Goal: Task Accomplishment & Management: Complete application form

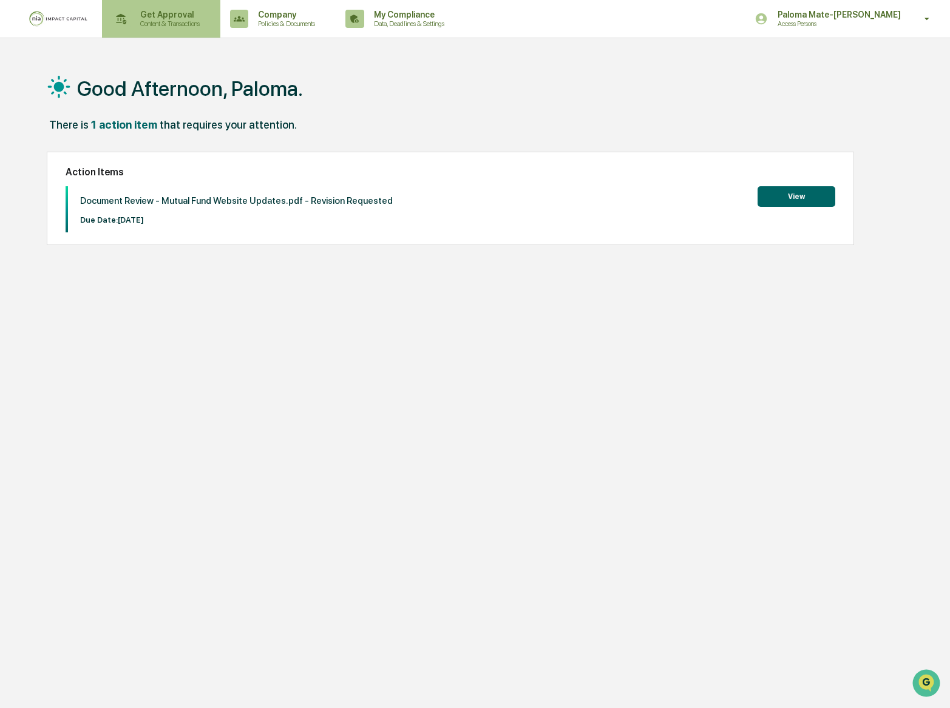
click at [152, 21] on p "Content & Transactions" at bounding box center [168, 23] width 75 height 8
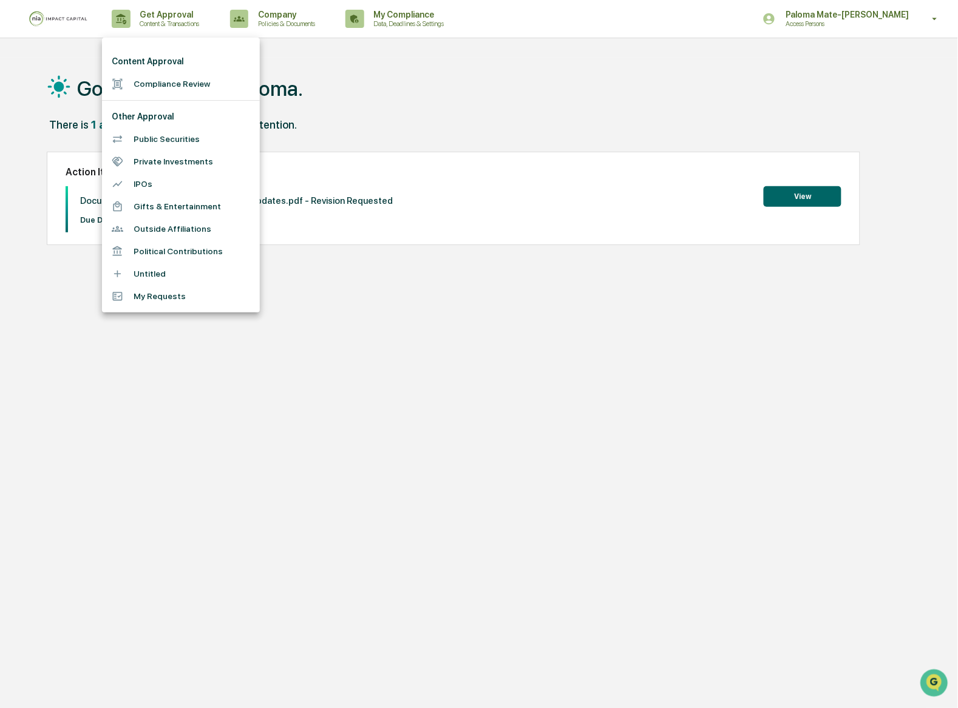
click at [169, 76] on li "Compliance Review" at bounding box center [181, 84] width 158 height 22
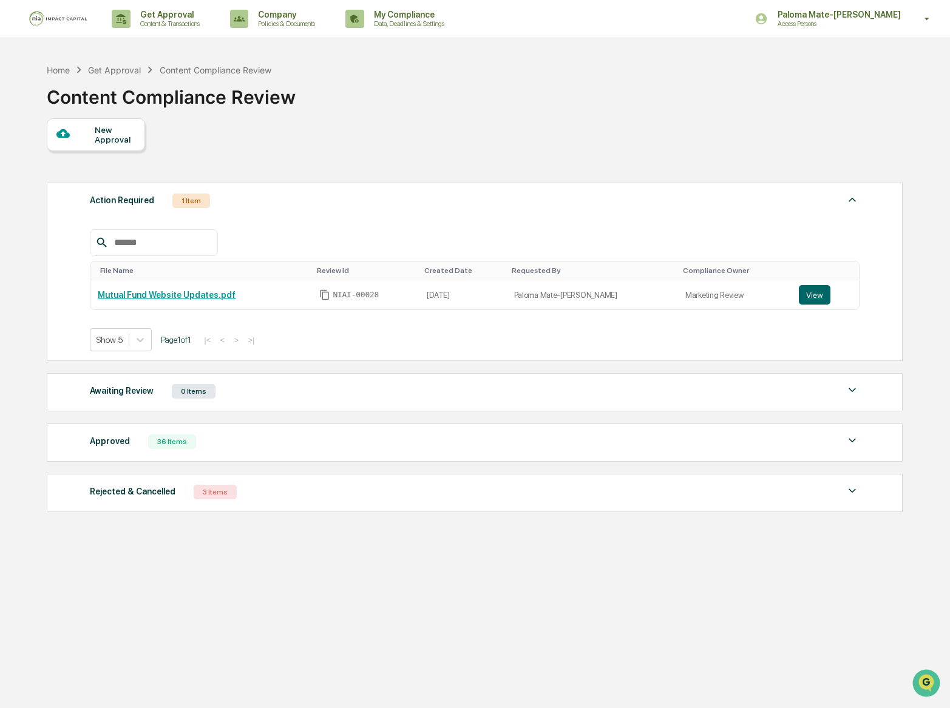
click at [106, 137] on div "New Approval" at bounding box center [115, 134] width 41 height 19
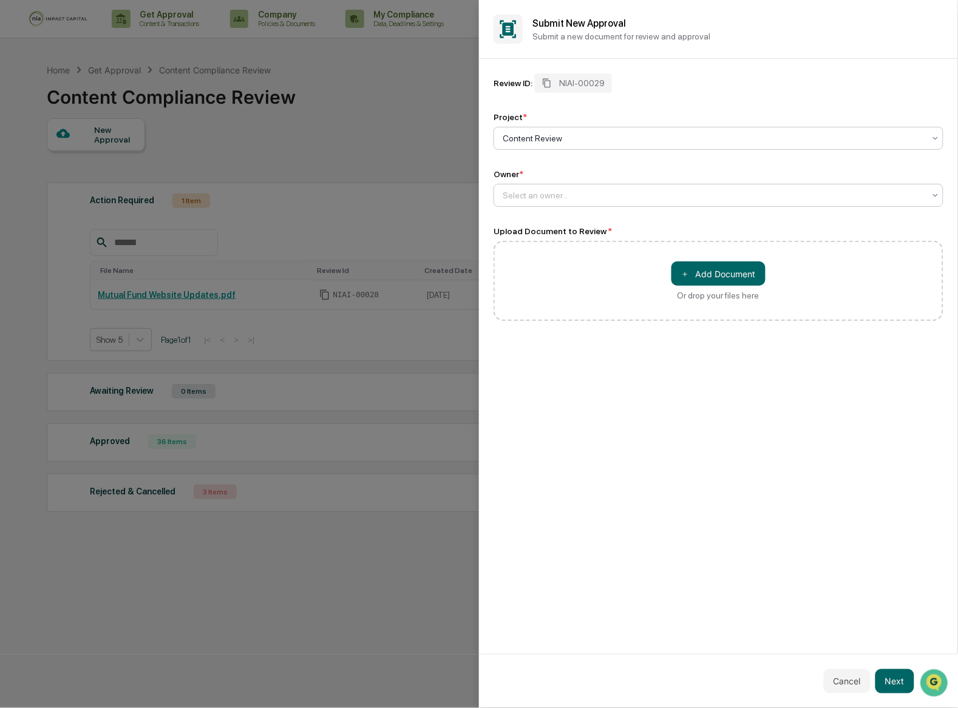
click at [597, 193] on div at bounding box center [714, 195] width 422 height 12
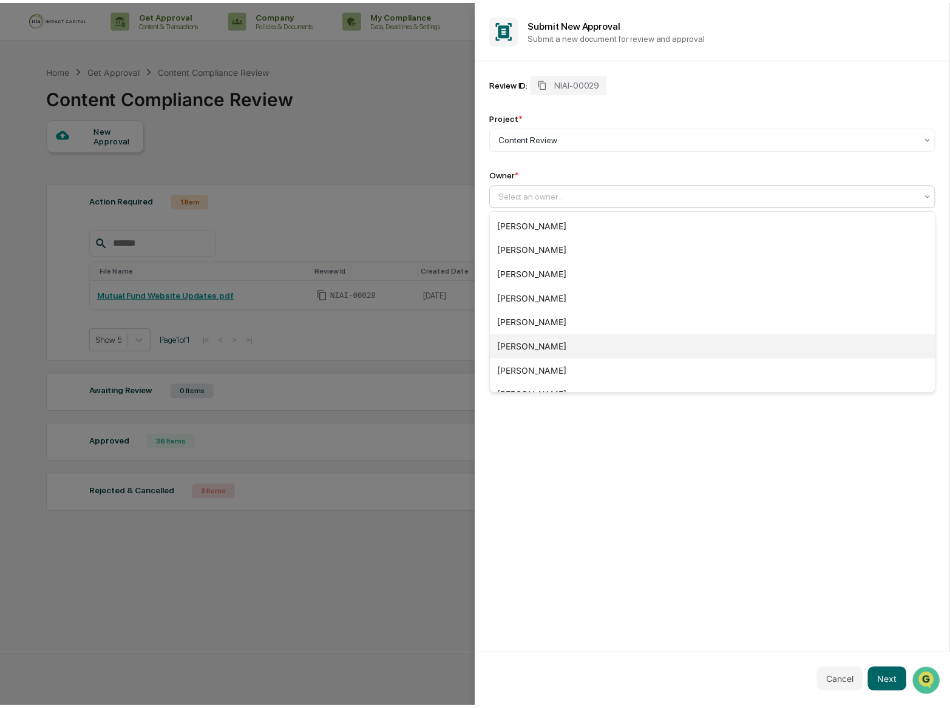
scroll to position [186, 0]
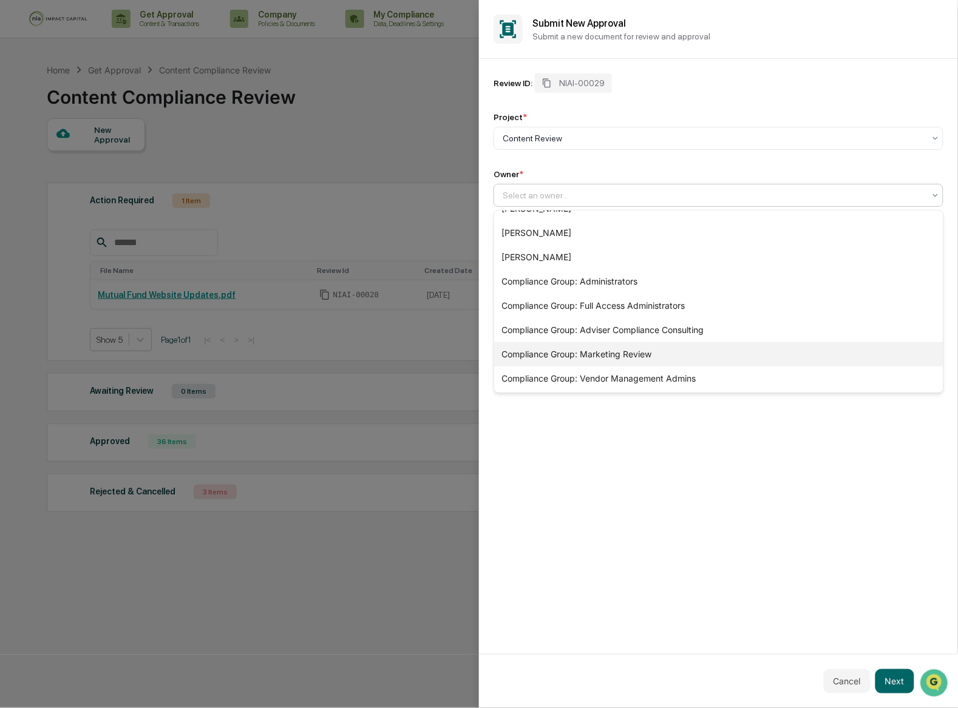
click at [614, 362] on div "Compliance Group: Marketing Review" at bounding box center [718, 354] width 449 height 24
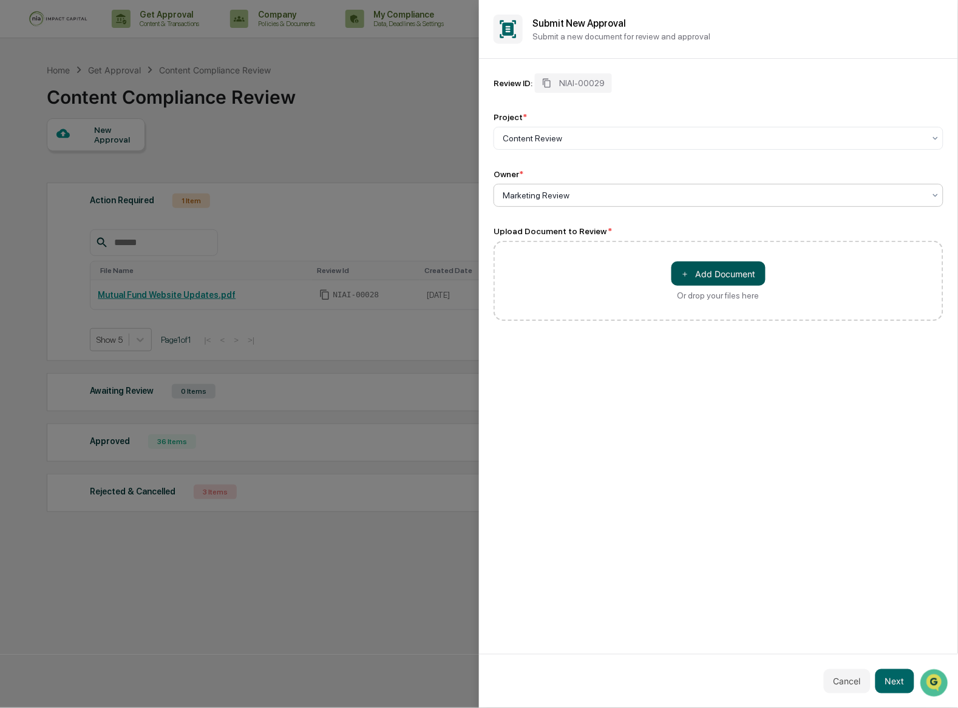
click at [696, 268] on button "＋ Add Document" at bounding box center [718, 274] width 94 height 24
click at [897, 682] on button "Next" at bounding box center [894, 682] width 39 height 24
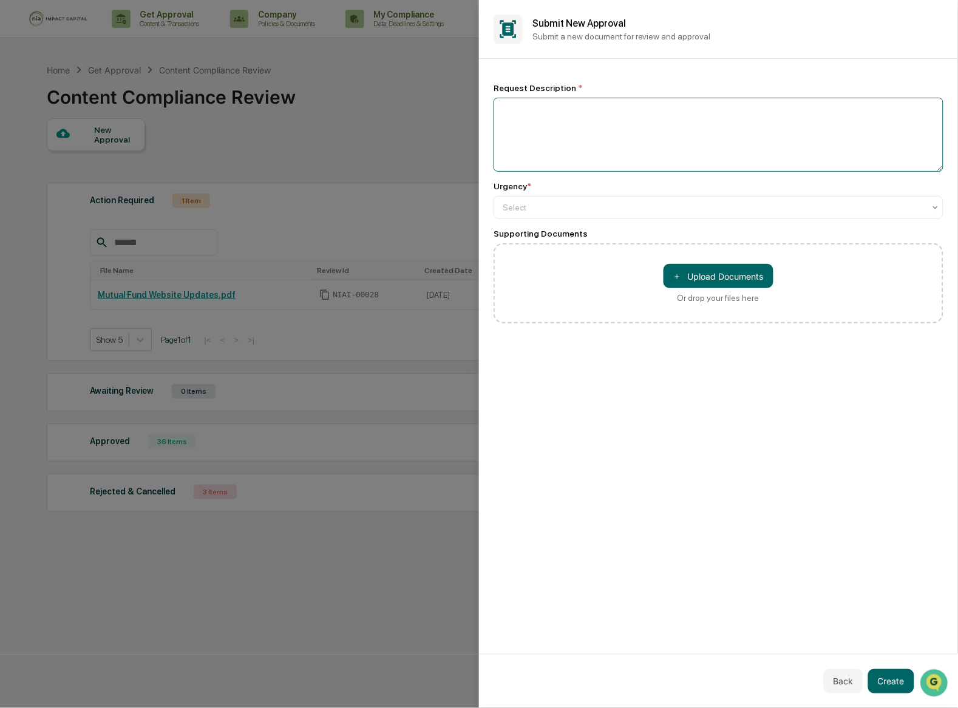
click at [674, 115] on textarea at bounding box center [718, 135] width 450 height 74
click at [606, 205] on div at bounding box center [714, 208] width 422 height 12
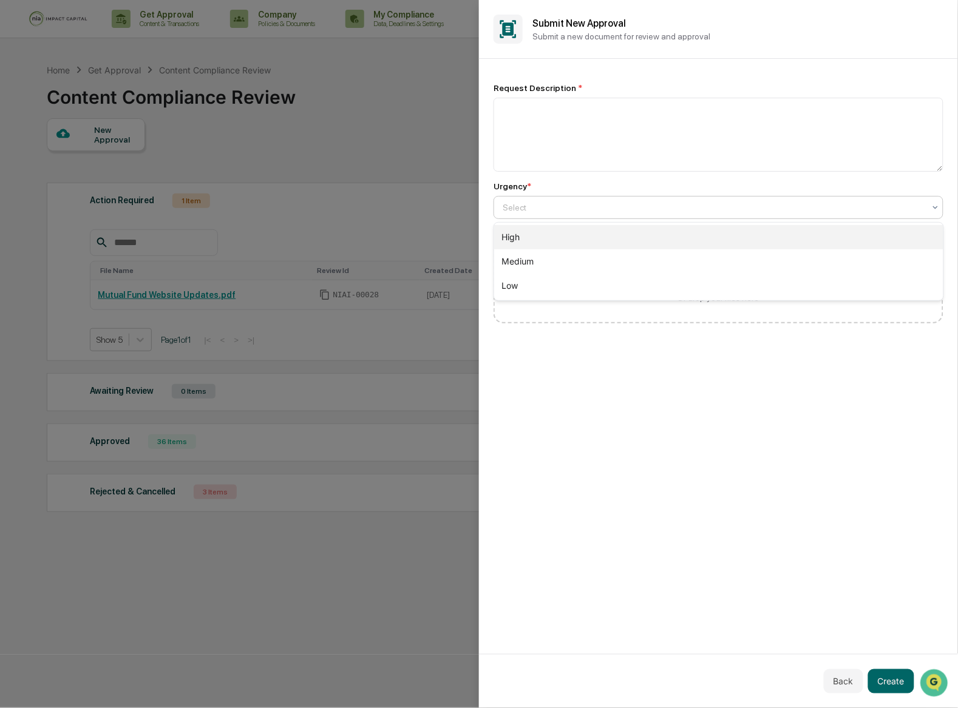
click at [605, 239] on div "High" at bounding box center [718, 237] width 449 height 24
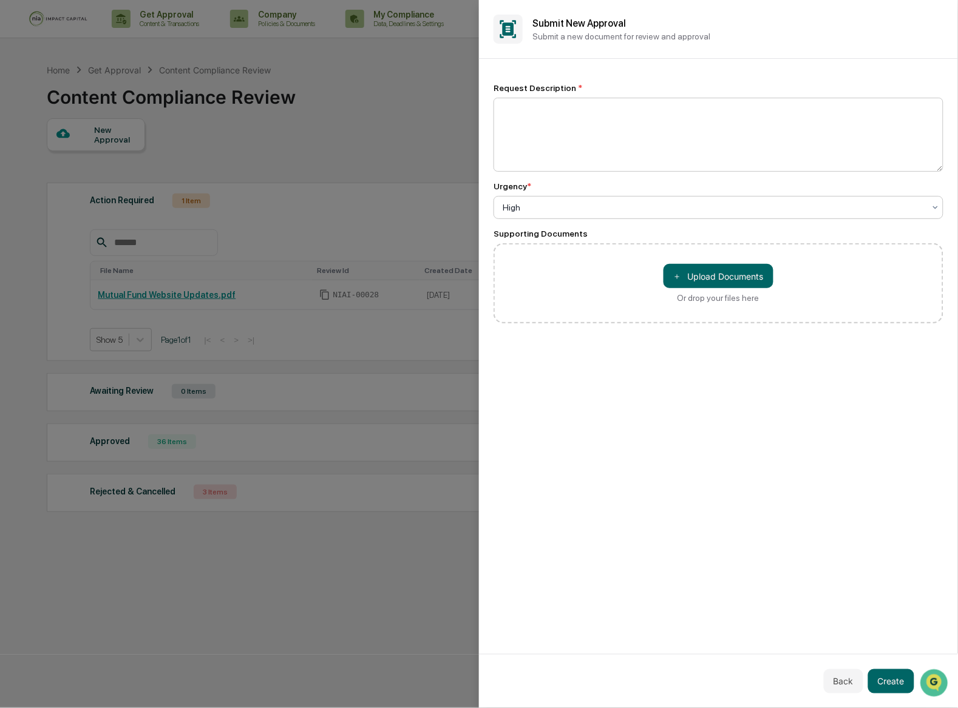
click at [655, 130] on textarea at bounding box center [718, 135] width 450 height 74
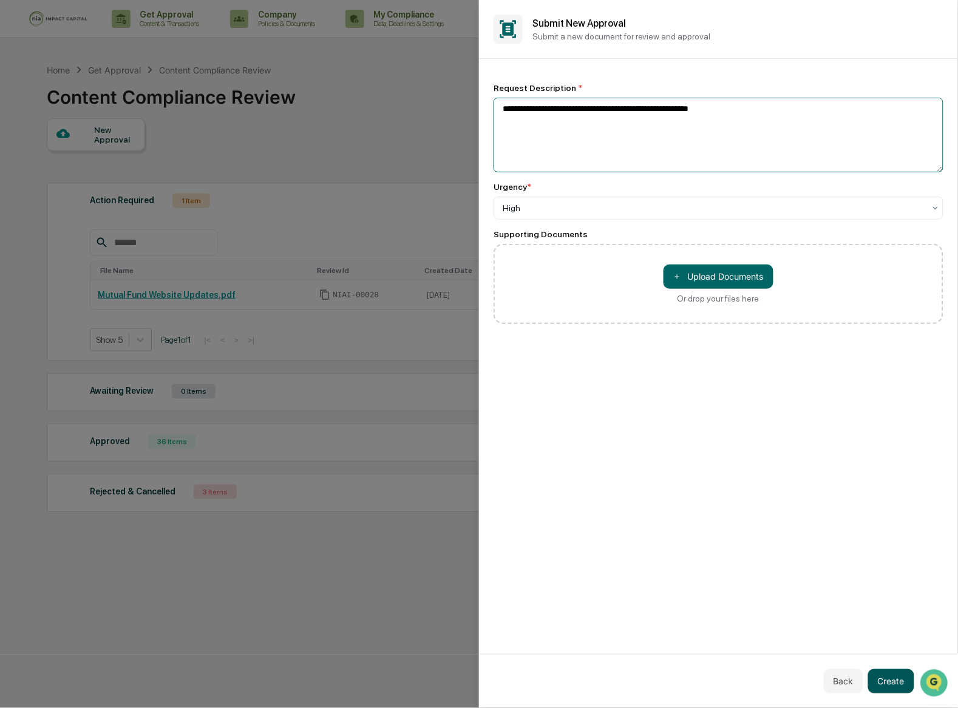
type textarea "**********"
click at [897, 680] on button "Create" at bounding box center [891, 682] width 46 height 24
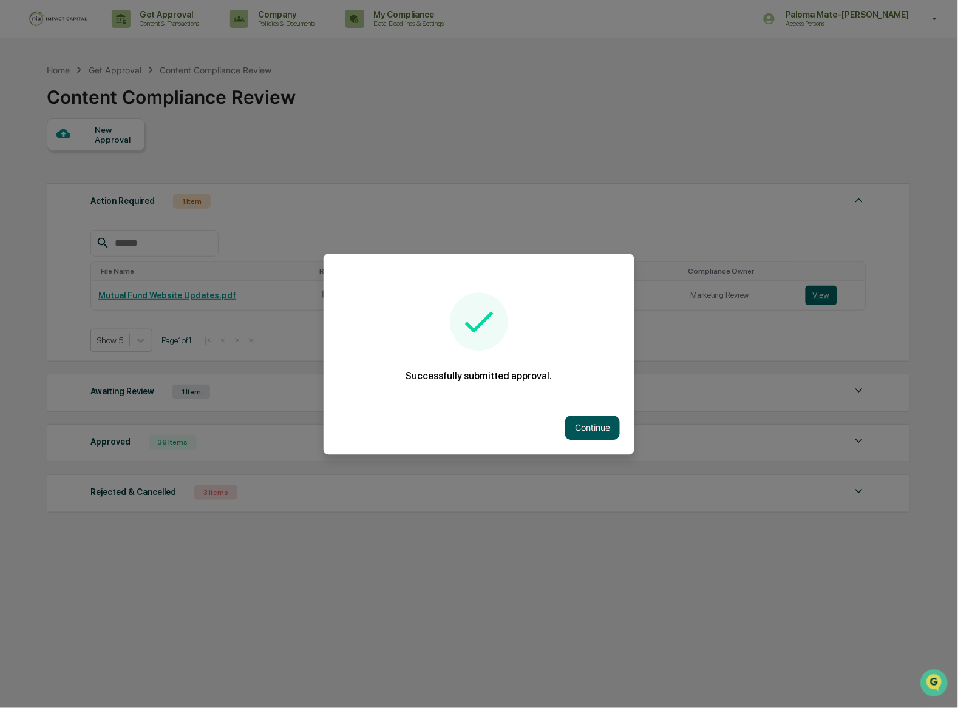
click at [580, 419] on button "Continue" at bounding box center [592, 428] width 55 height 24
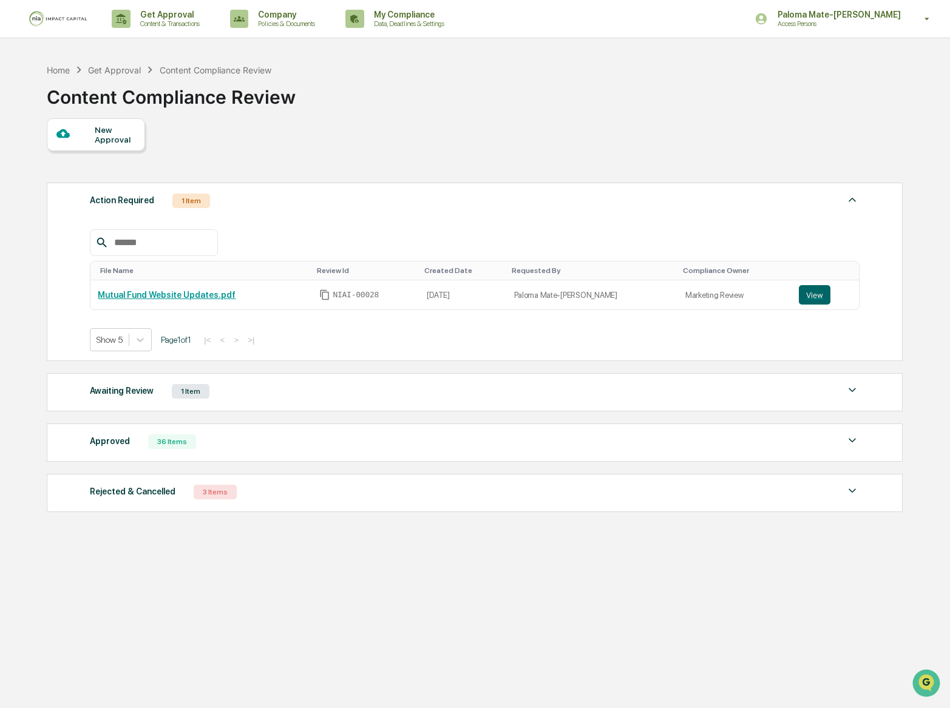
click at [234, 397] on div "Awaiting Review 1 Item" at bounding box center [475, 391] width 770 height 17
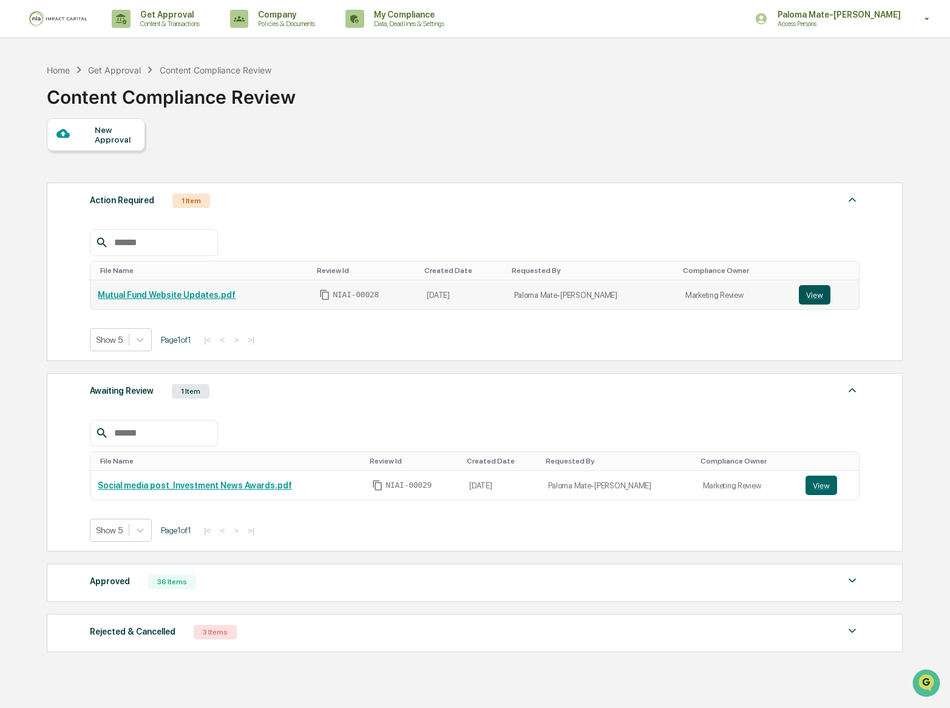
click at [806, 301] on button "View" at bounding box center [815, 294] width 32 height 19
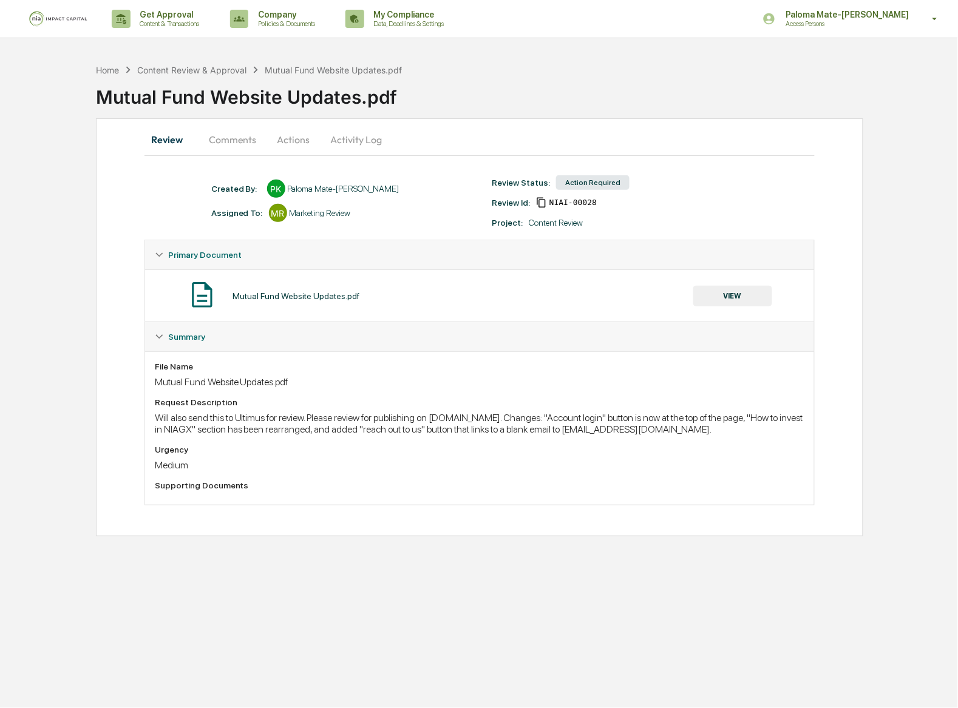
click at [231, 149] on button "Comments" at bounding box center [232, 139] width 67 height 29
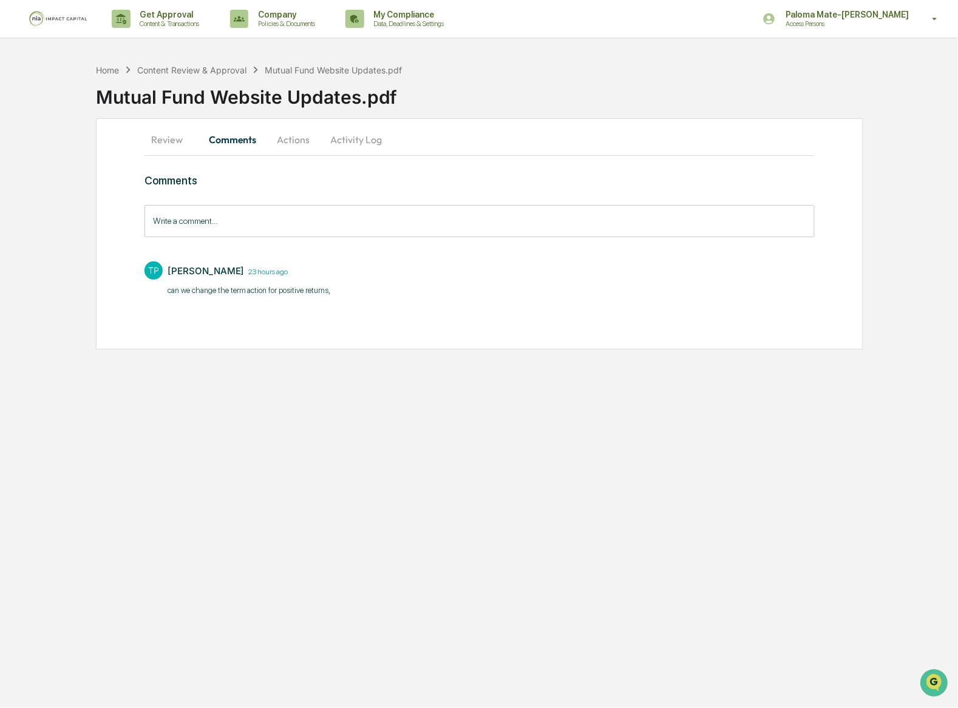
click at [386, 253] on div "Comments Write a comment... Write a comment... TP [PERSON_NAME] 23 hours ago ca…" at bounding box center [479, 237] width 671 height 126
click at [374, 221] on input "Write a comment..." at bounding box center [479, 221] width 671 height 32
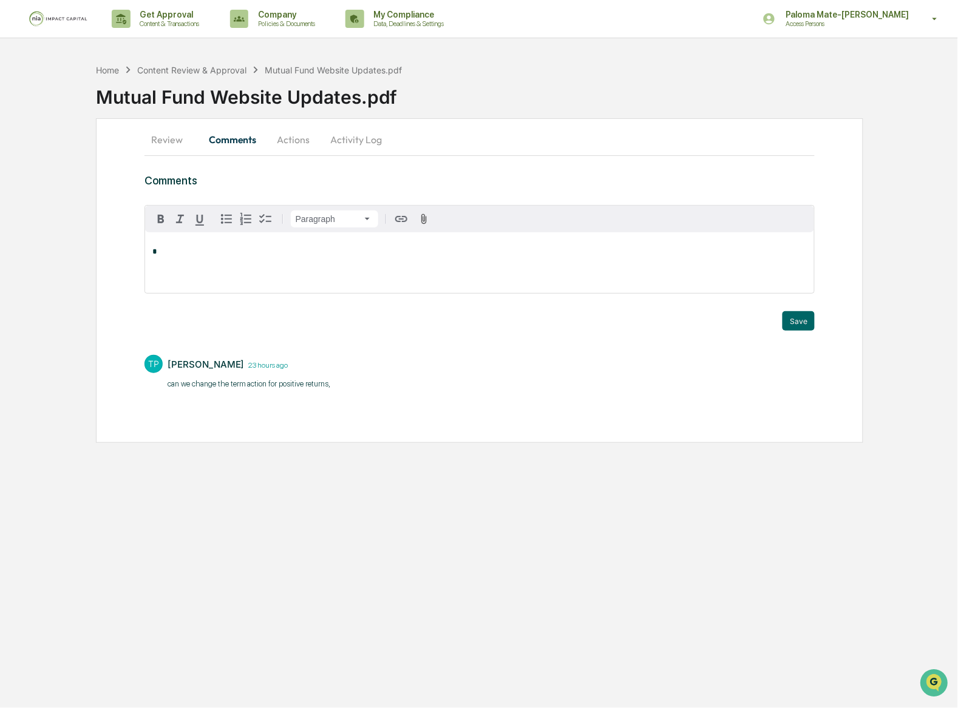
click at [300, 149] on button "Actions" at bounding box center [293, 139] width 55 height 29
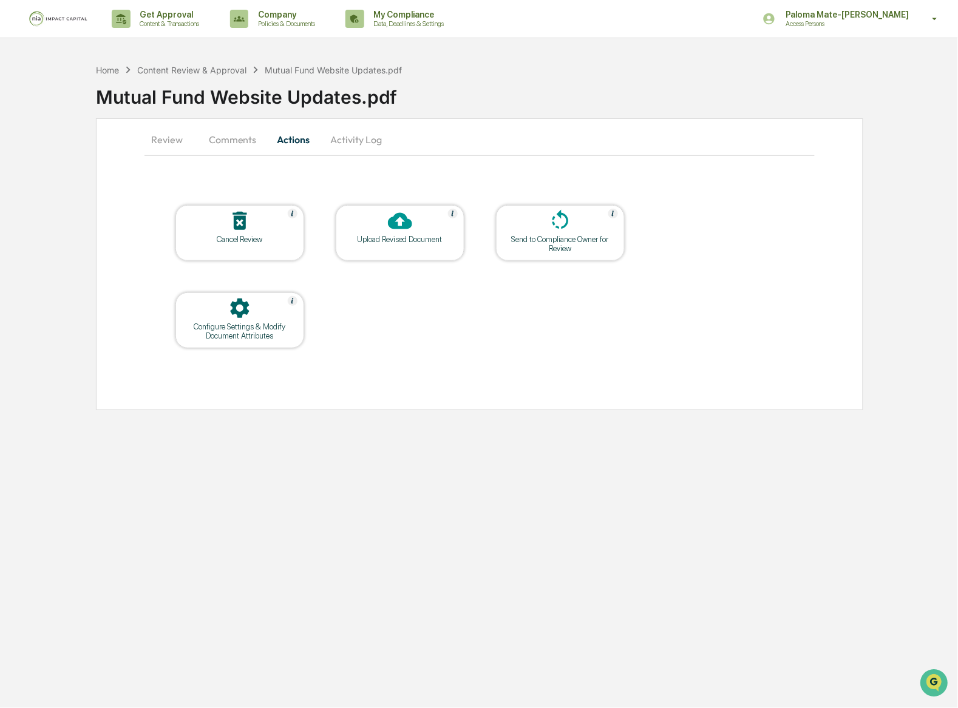
click at [211, 147] on button "Comments" at bounding box center [232, 139] width 67 height 29
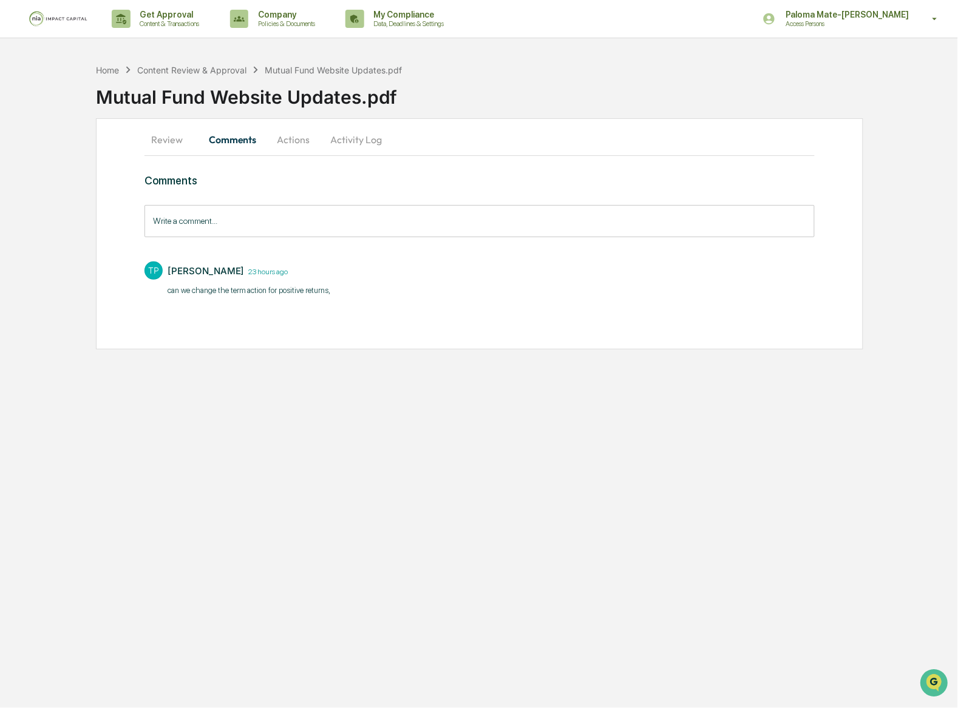
click at [248, 234] on input "Write a comment..." at bounding box center [479, 221] width 671 height 32
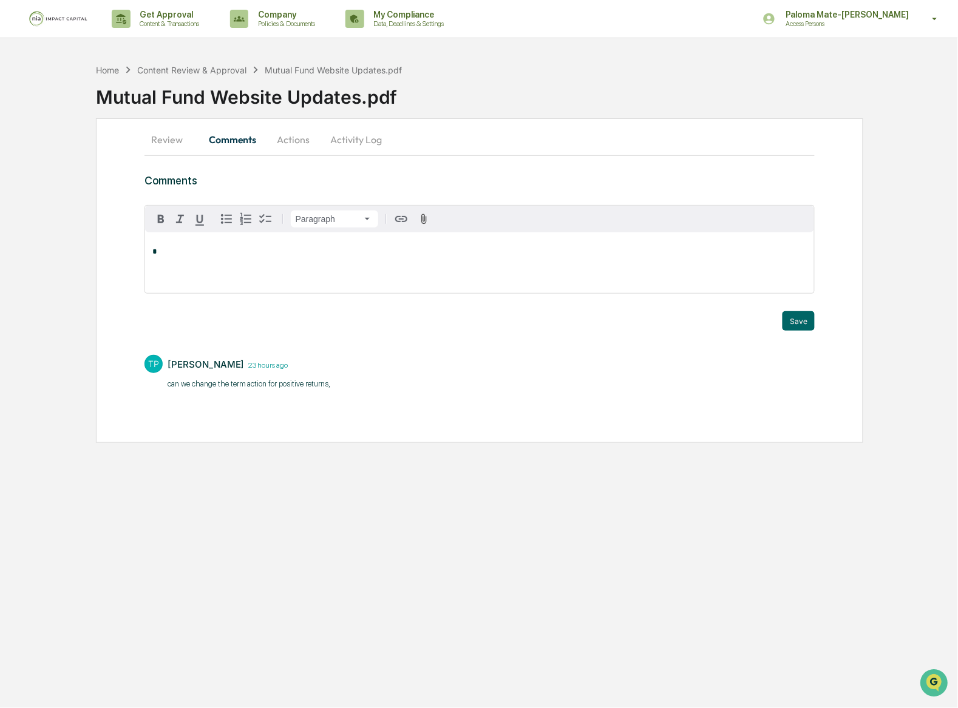
click at [298, 146] on button "Actions" at bounding box center [293, 139] width 55 height 29
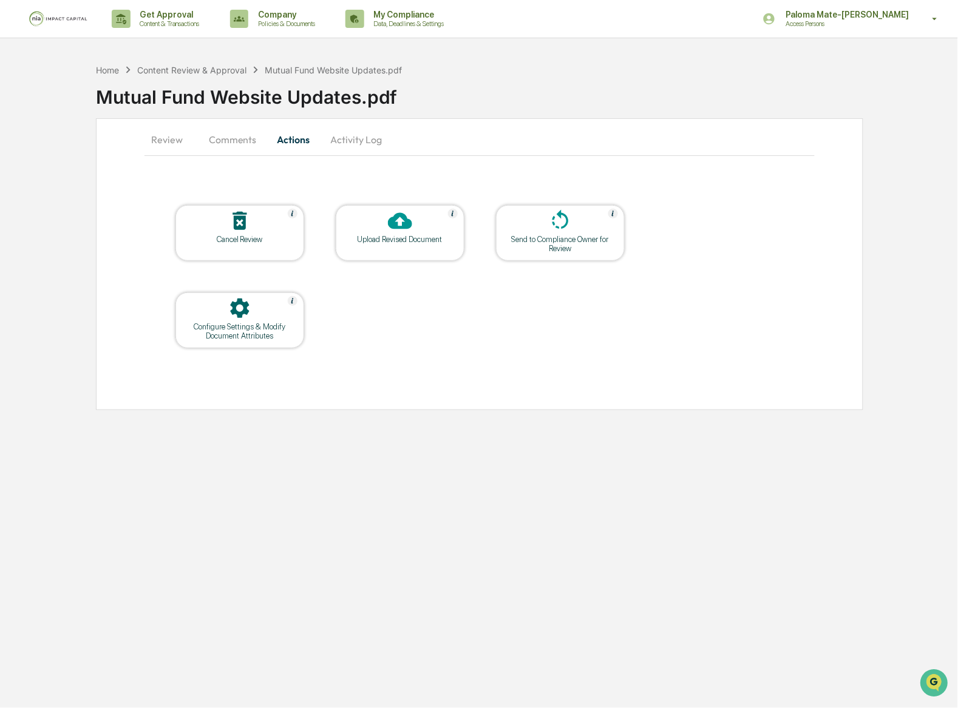
click at [399, 241] on div "Upload Revised Document" at bounding box center [399, 239] width 109 height 9
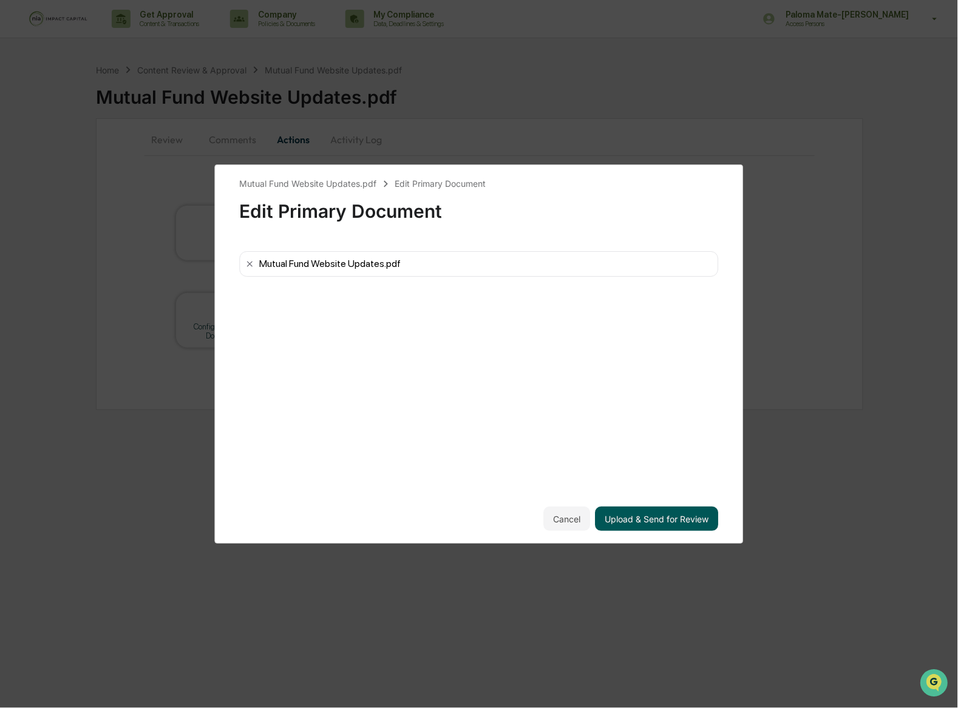
click at [639, 519] on button "Upload & Send for Review" at bounding box center [656, 519] width 123 height 24
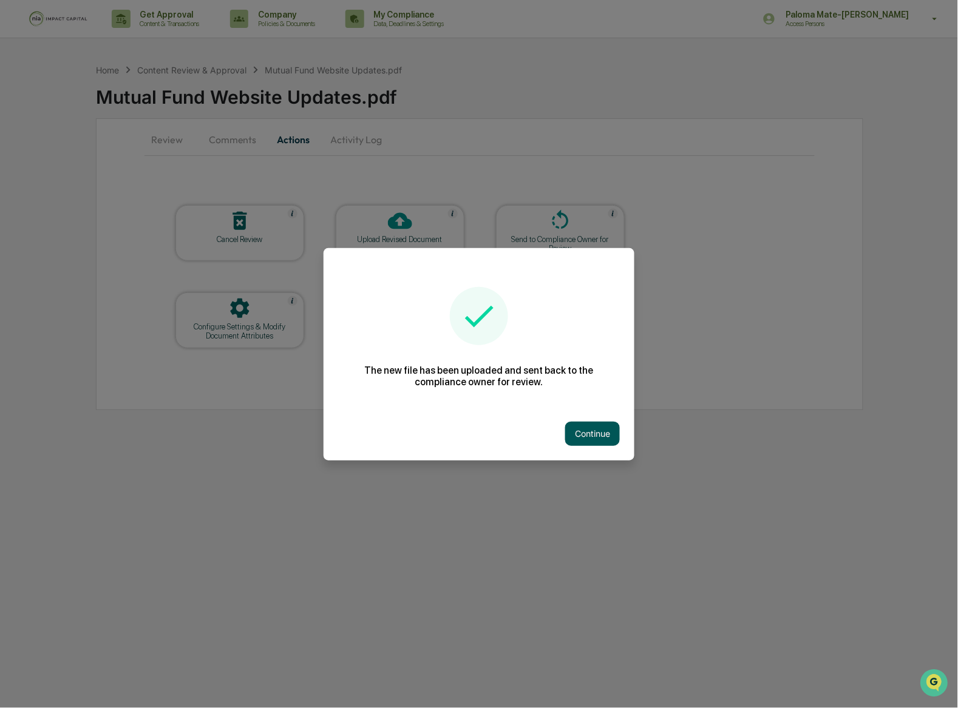
click at [593, 426] on button "Continue" at bounding box center [592, 434] width 55 height 24
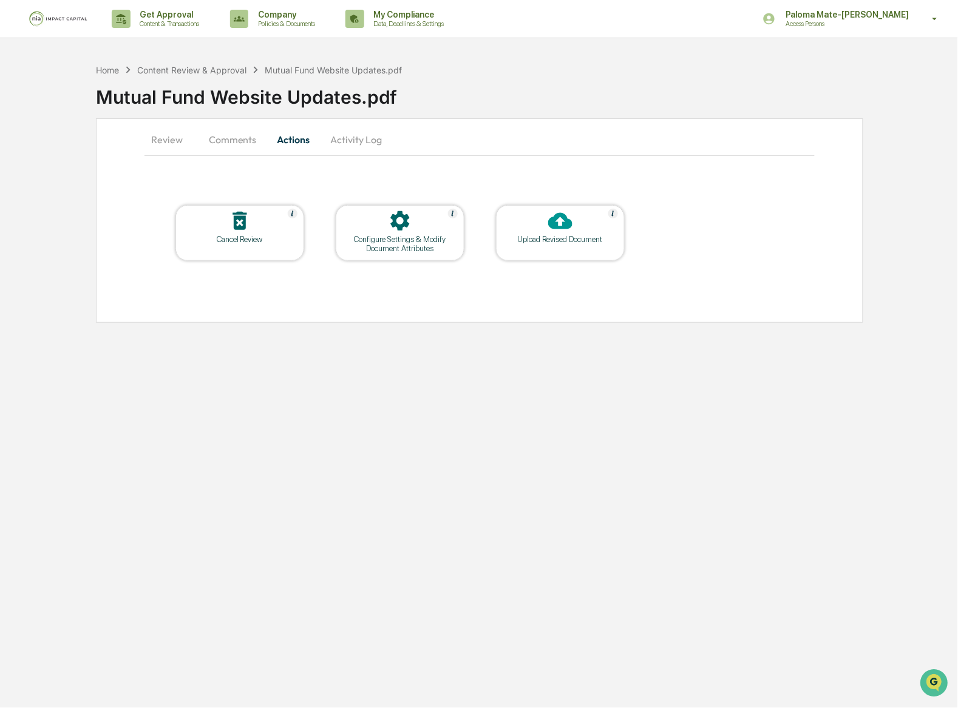
click at [223, 138] on button "Comments" at bounding box center [232, 139] width 67 height 29
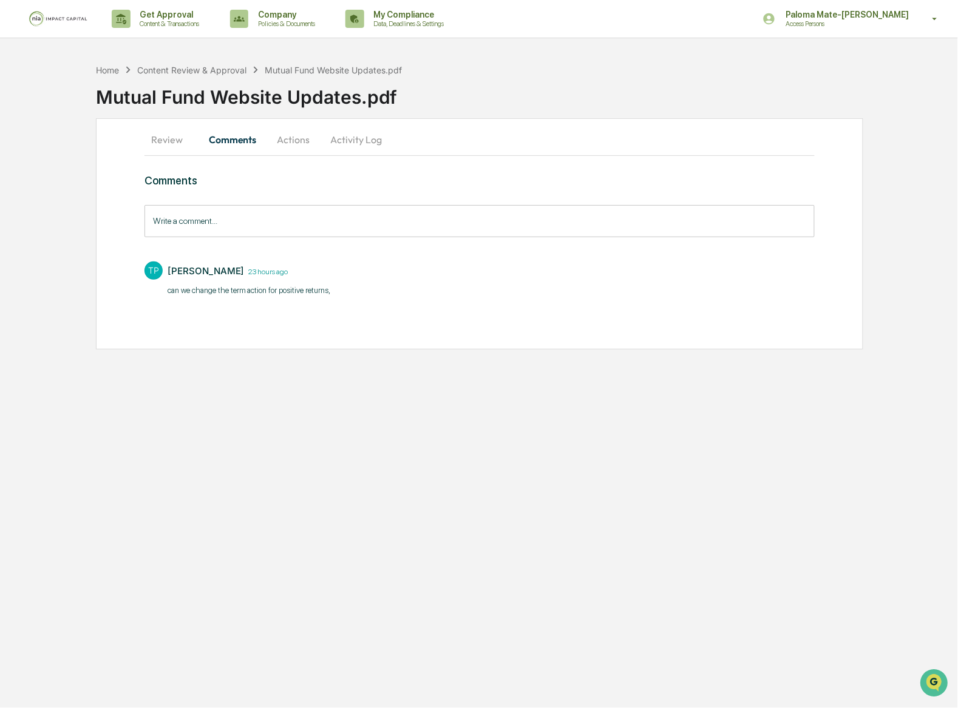
click at [274, 219] on input "Write a comment..." at bounding box center [479, 221] width 671 height 32
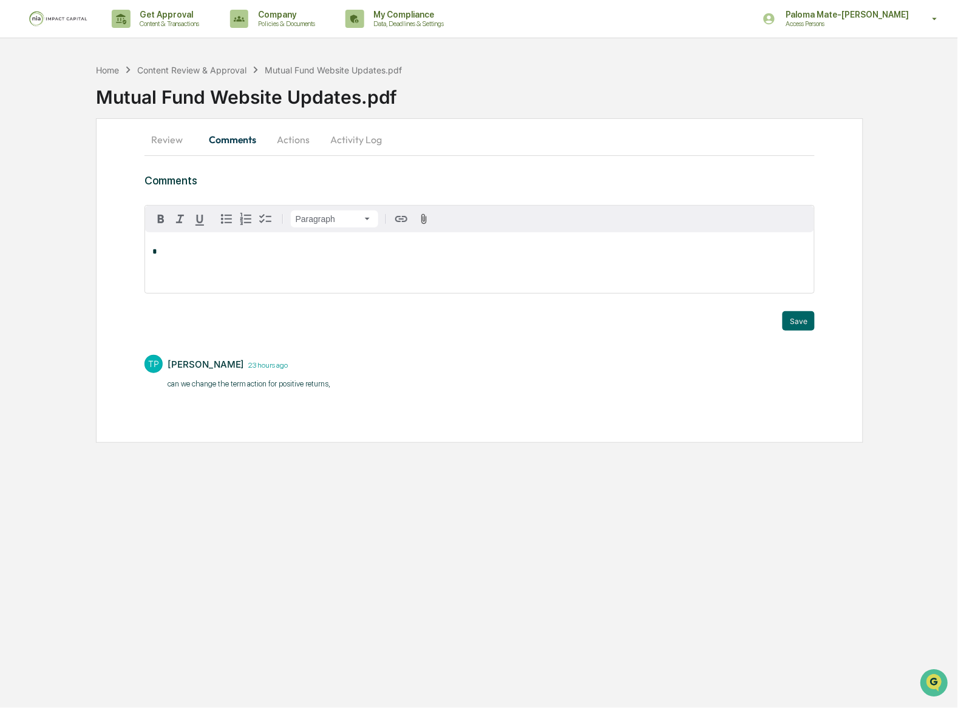
click at [285, 279] on div "*" at bounding box center [480, 262] width 670 height 61
click at [803, 319] on button "Save" at bounding box center [798, 320] width 32 height 19
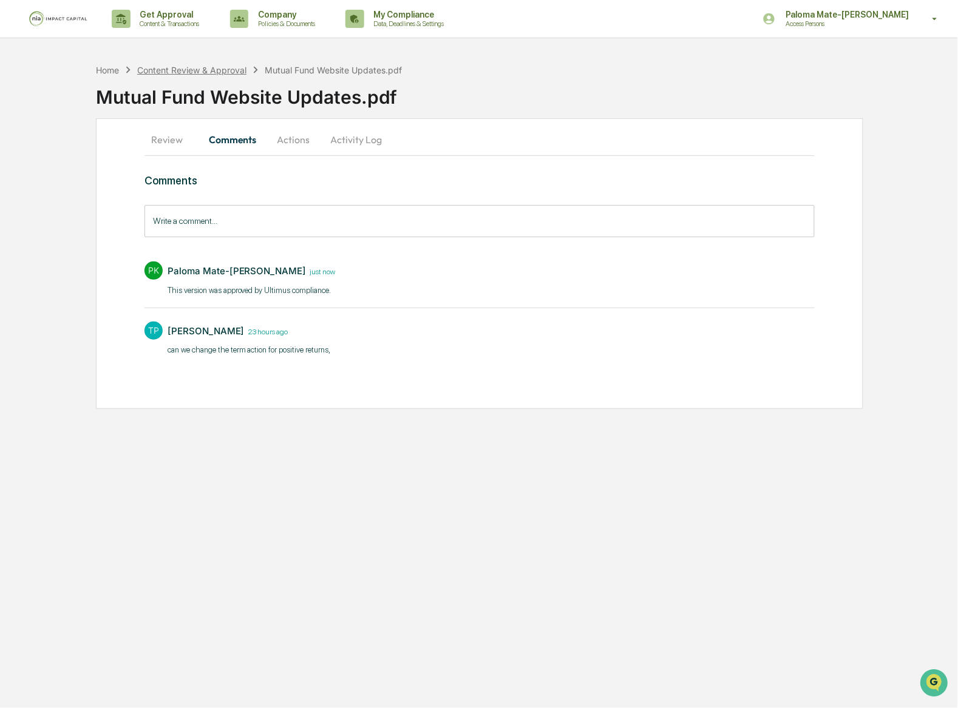
click at [184, 66] on div "Content Review & Approval" at bounding box center [191, 70] width 109 height 10
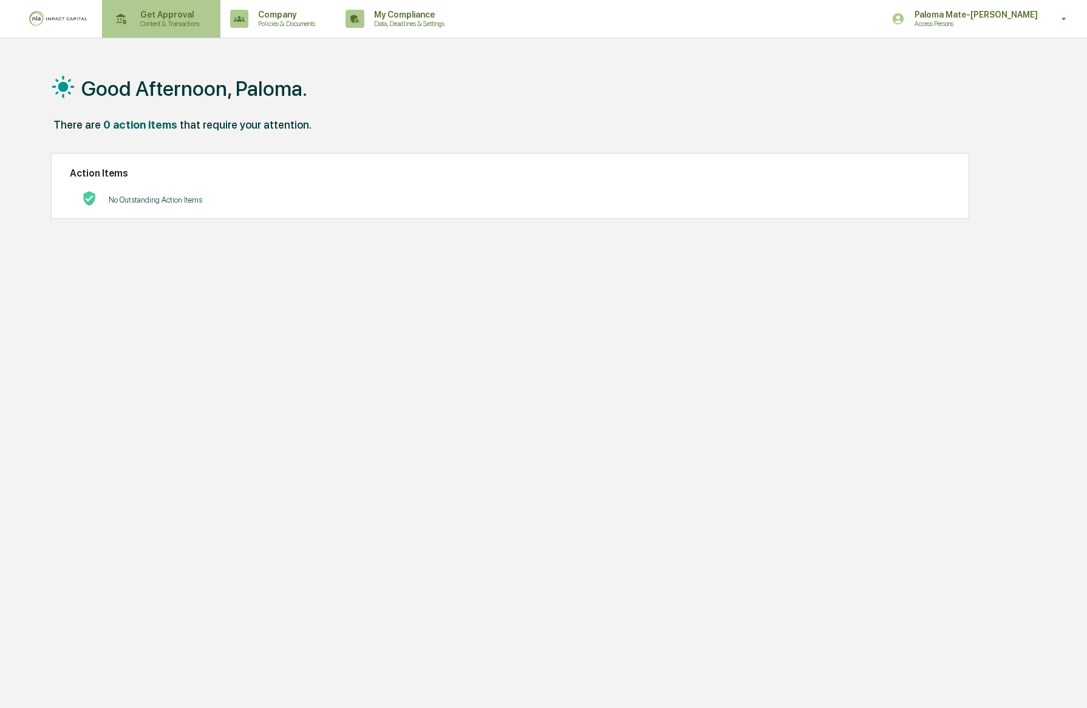
click at [175, 23] on p "Content & Transactions" at bounding box center [168, 23] width 75 height 8
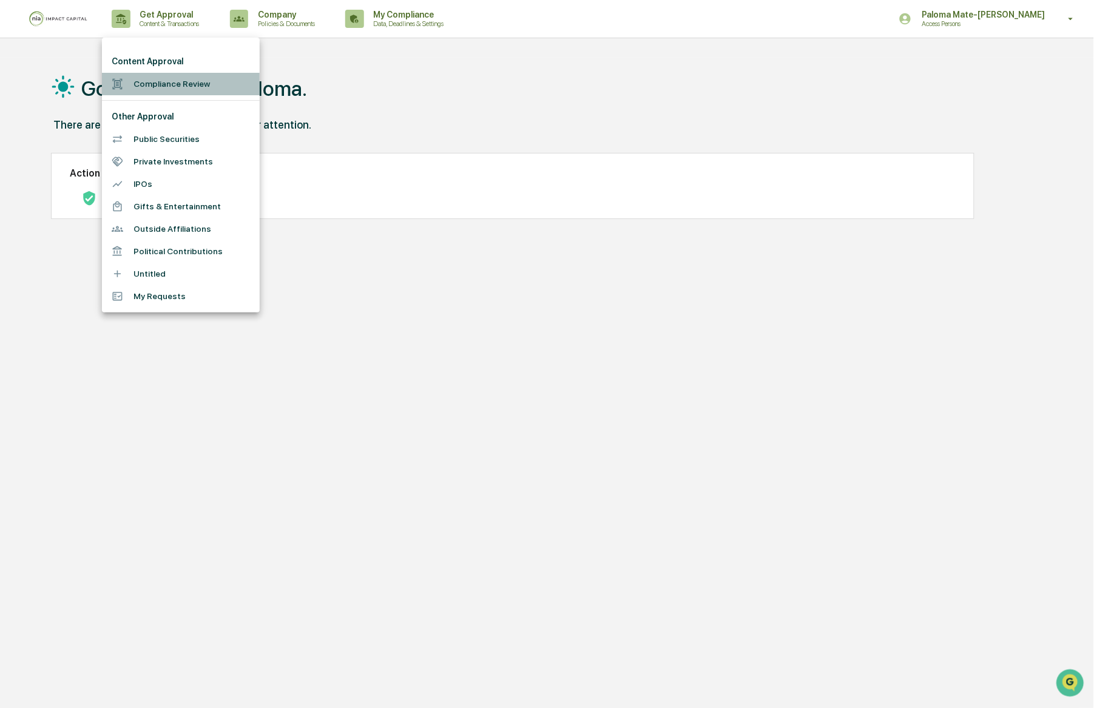
click at [187, 76] on li "Compliance Review" at bounding box center [181, 84] width 158 height 22
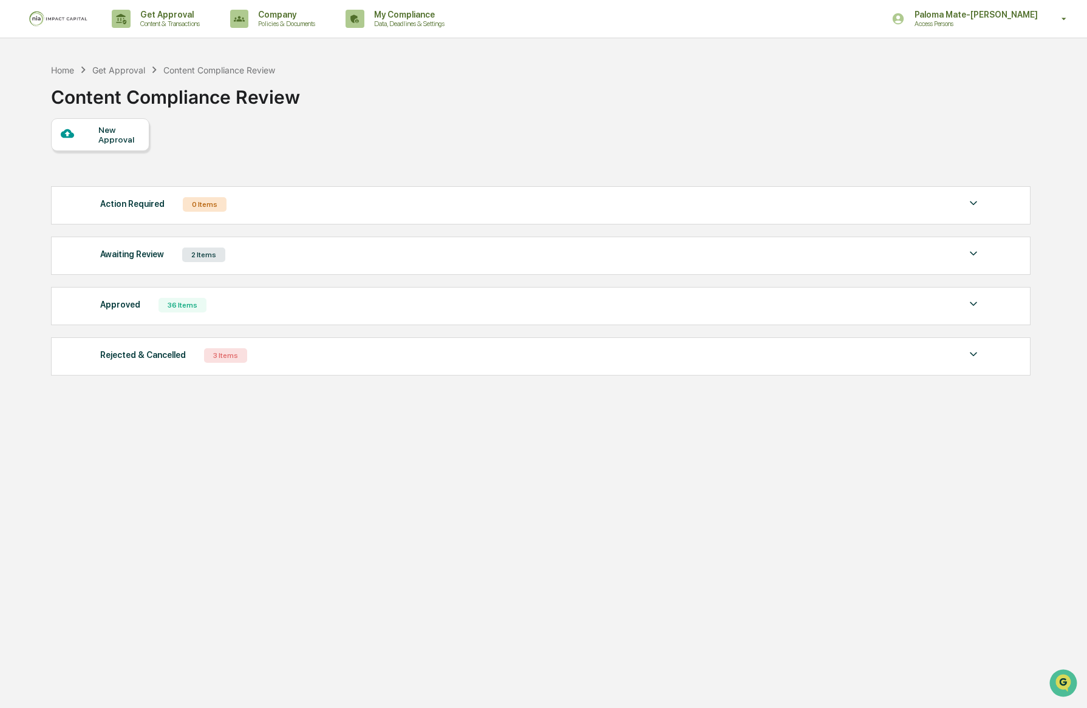
click at [123, 145] on div "New Approval" at bounding box center [100, 134] width 98 height 33
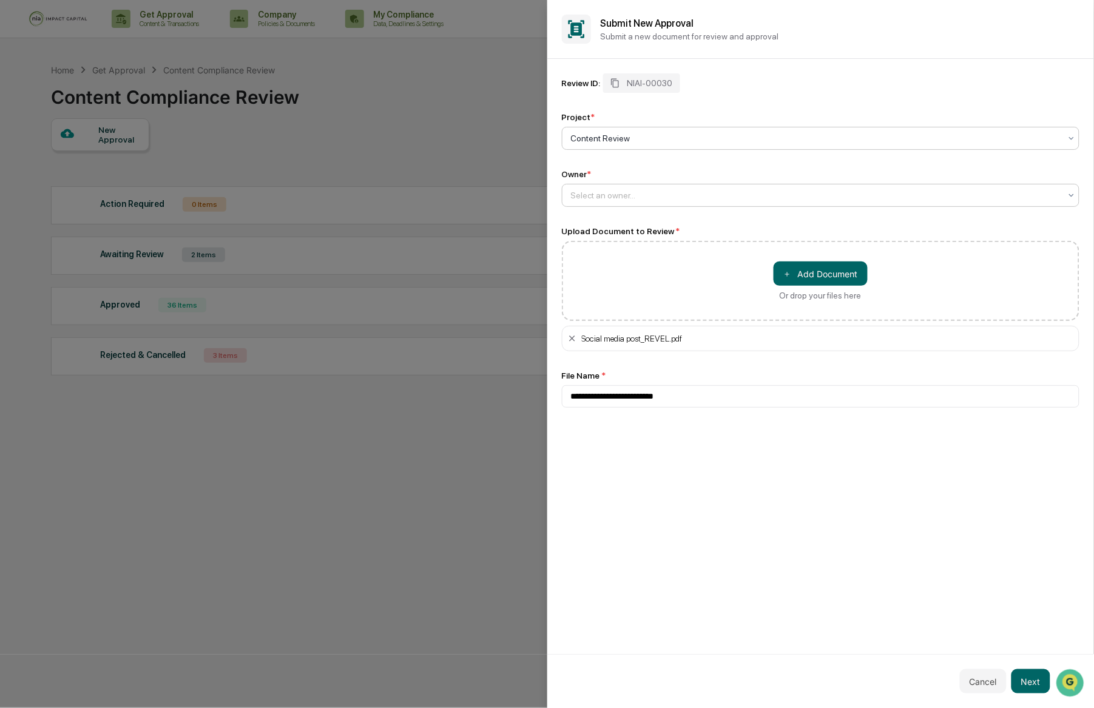
click at [763, 201] on div at bounding box center [816, 195] width 490 height 12
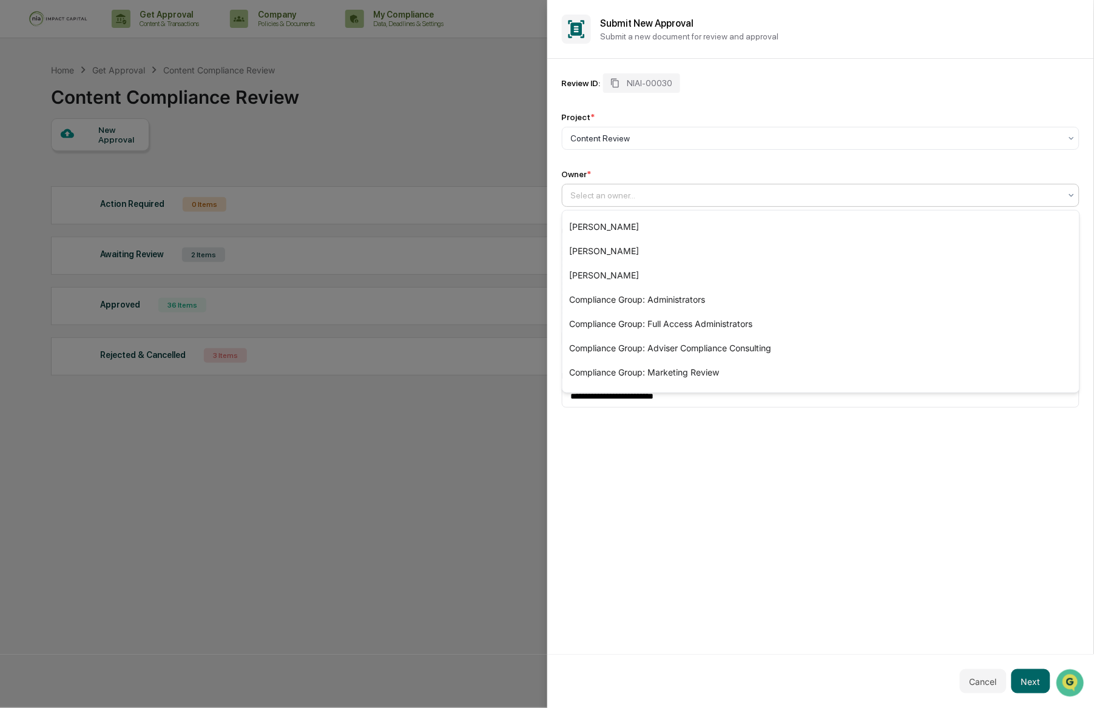
scroll to position [186, 0]
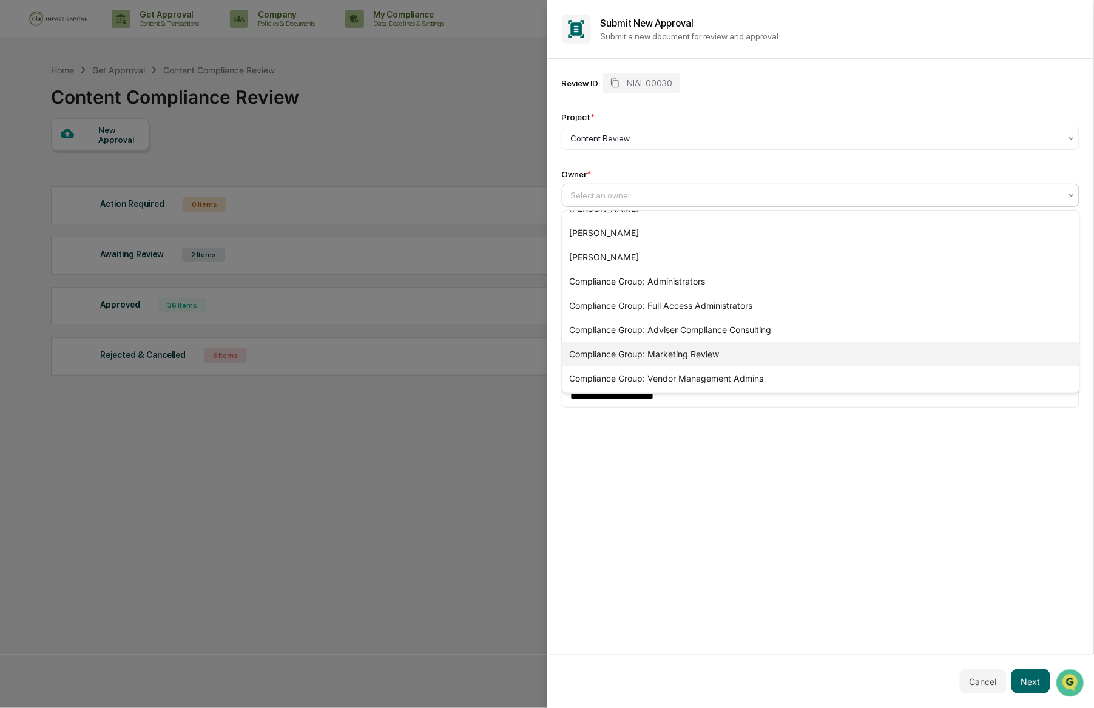
click at [666, 349] on div "Compliance Group: Marketing Review" at bounding box center [821, 354] width 517 height 24
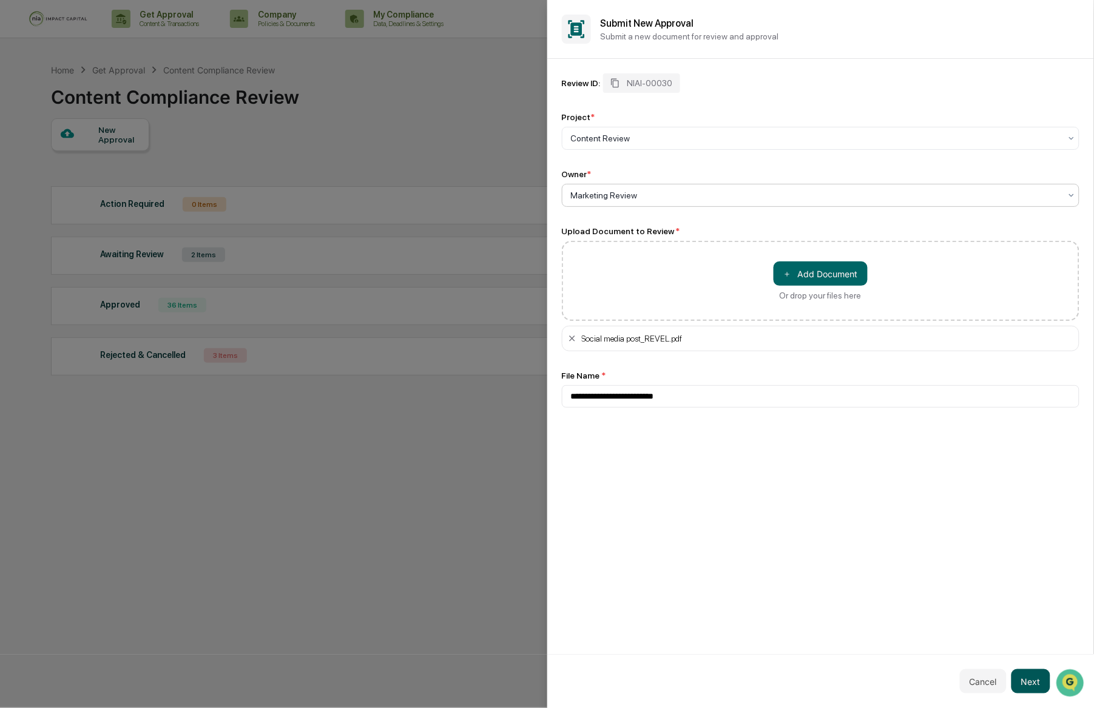
click at [1037, 682] on button "Next" at bounding box center [1031, 682] width 39 height 24
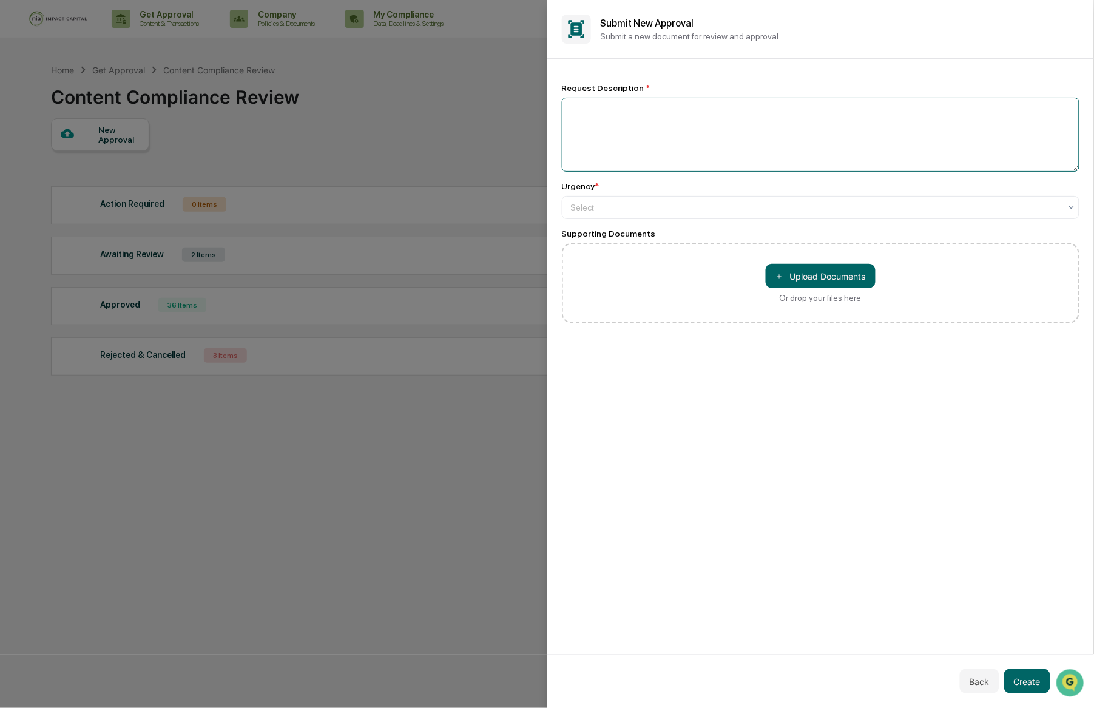
click at [733, 158] on textarea at bounding box center [821, 135] width 518 height 74
type textarea "**********"
click at [625, 202] on div at bounding box center [816, 208] width 490 height 12
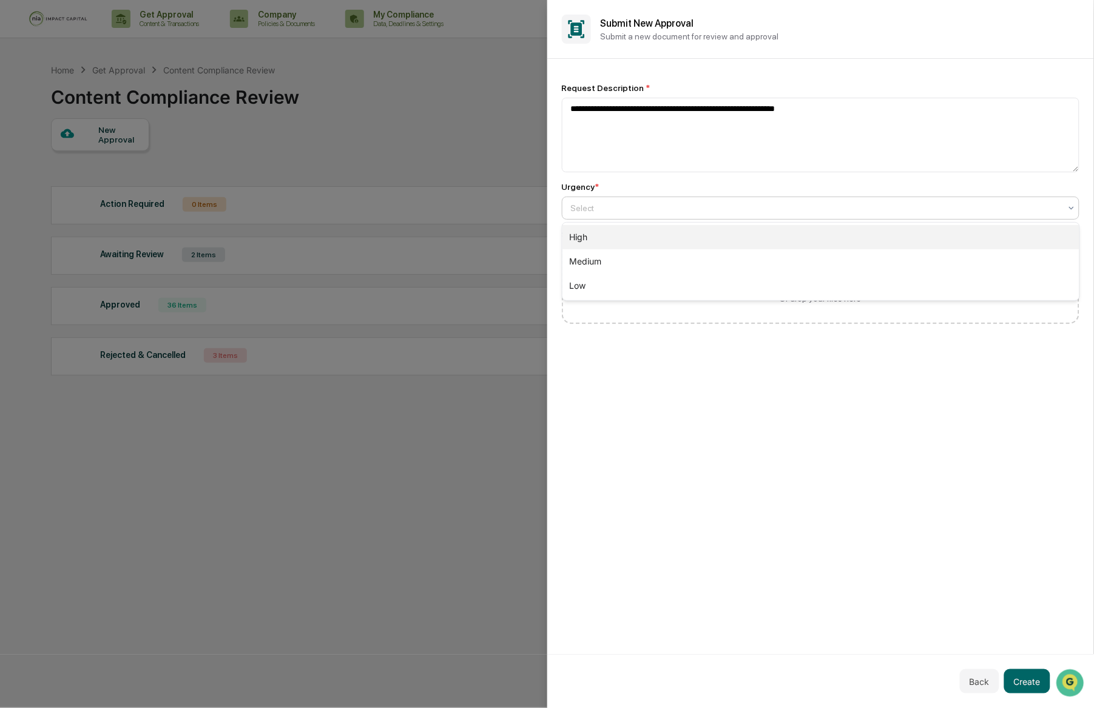
click at [625, 229] on div "High" at bounding box center [821, 237] width 517 height 24
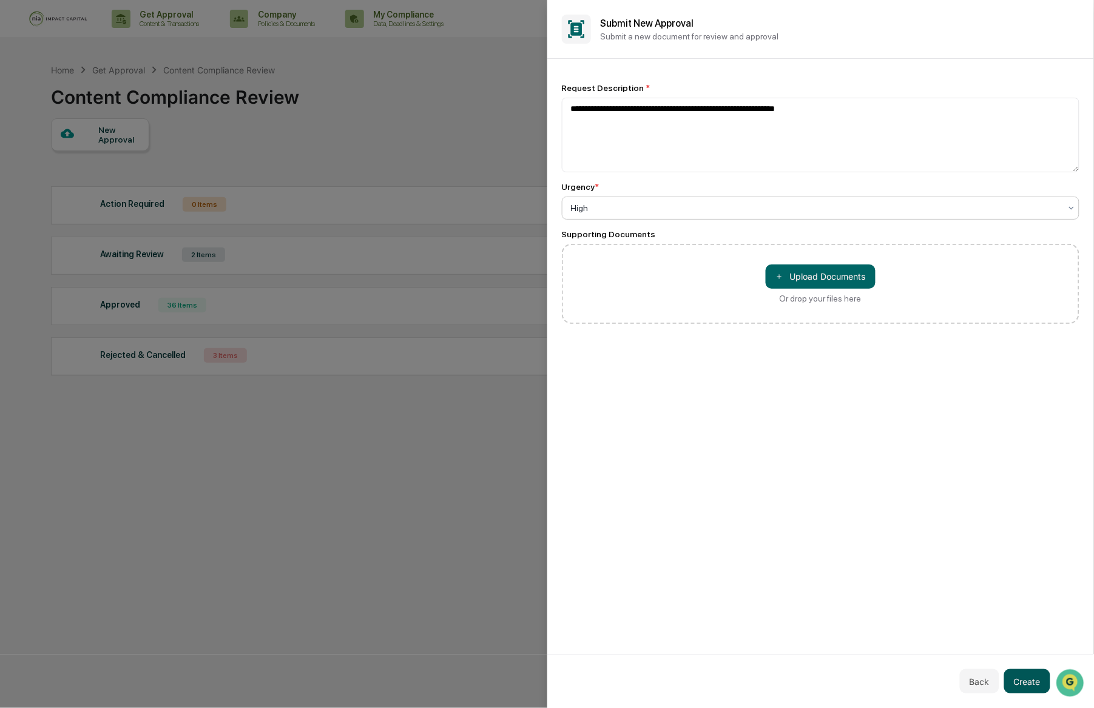
click at [1038, 682] on button "Create" at bounding box center [1028, 682] width 46 height 24
